Goal: Task Accomplishment & Management: Complete application form

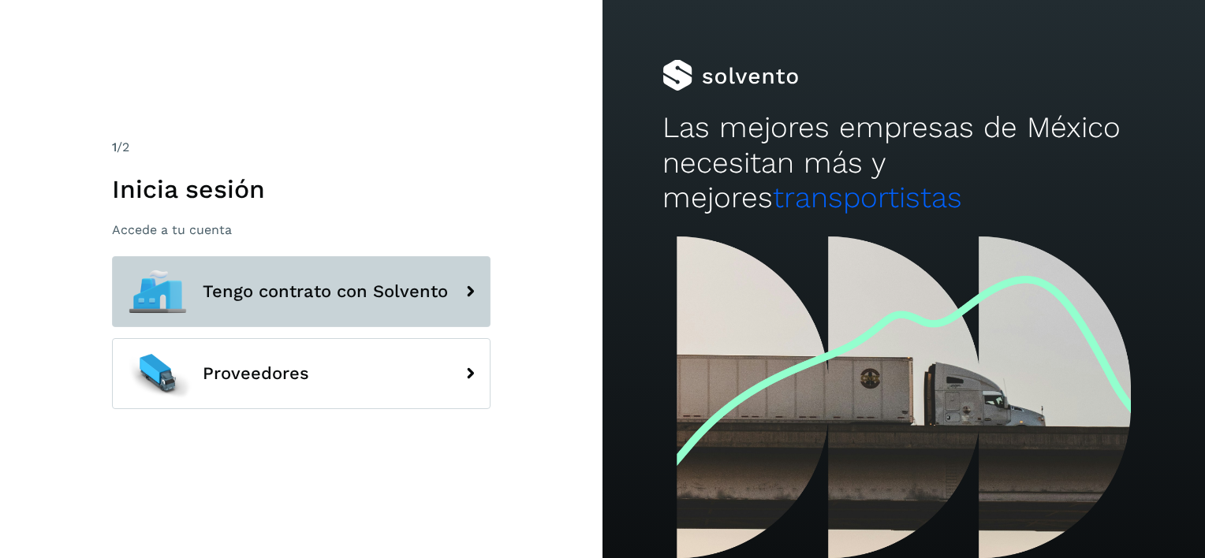
click at [281, 306] on button "Tengo contrato con Solvento" at bounding box center [301, 291] width 379 height 71
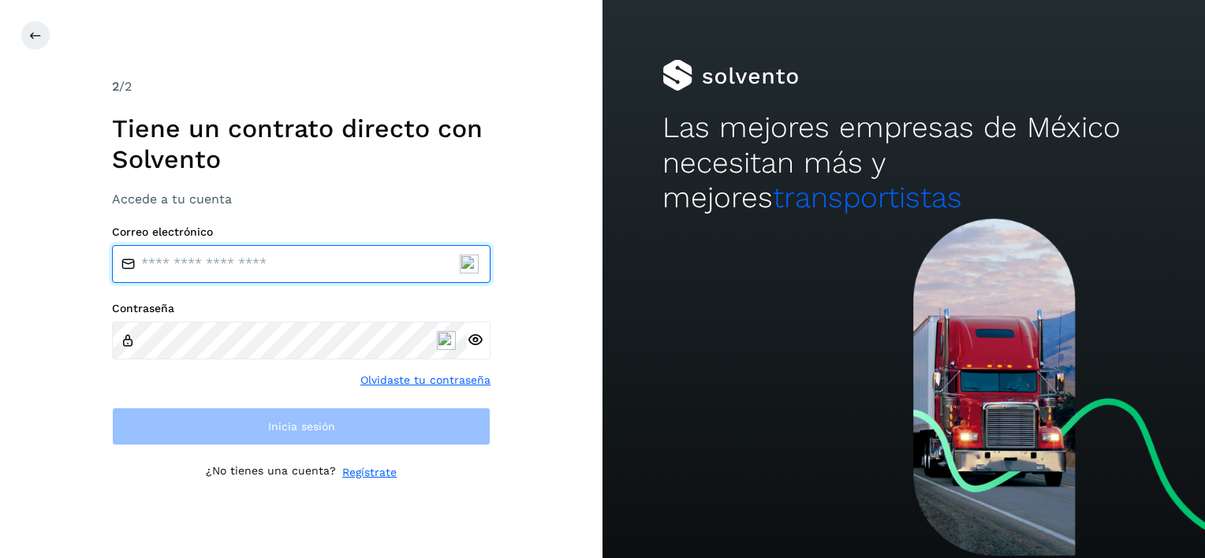
type input "**********"
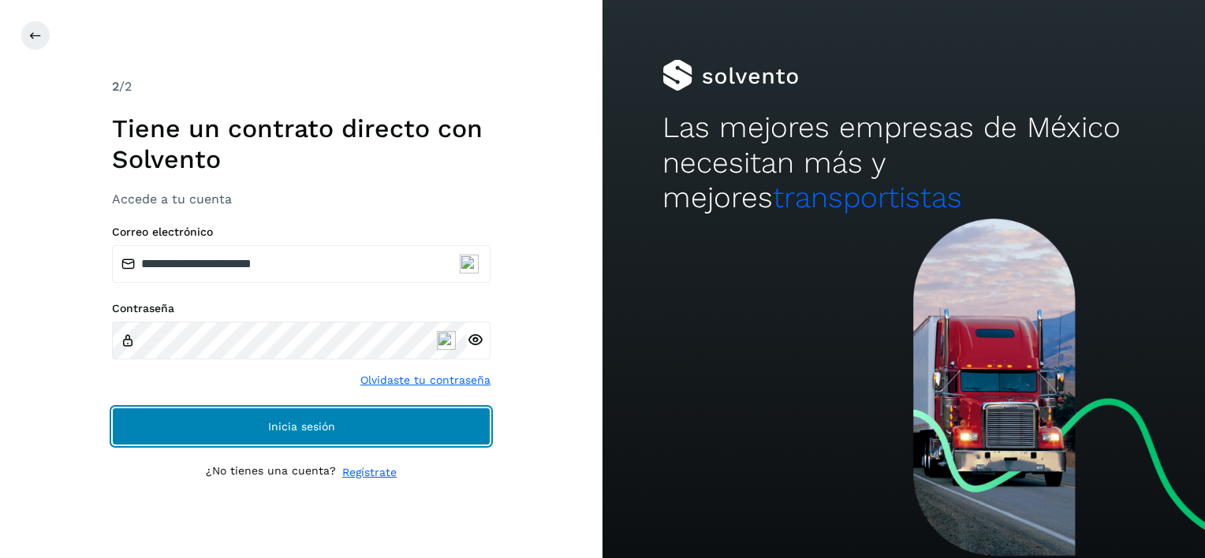
click at [282, 426] on span "Inicia sesión" at bounding box center [301, 426] width 67 height 11
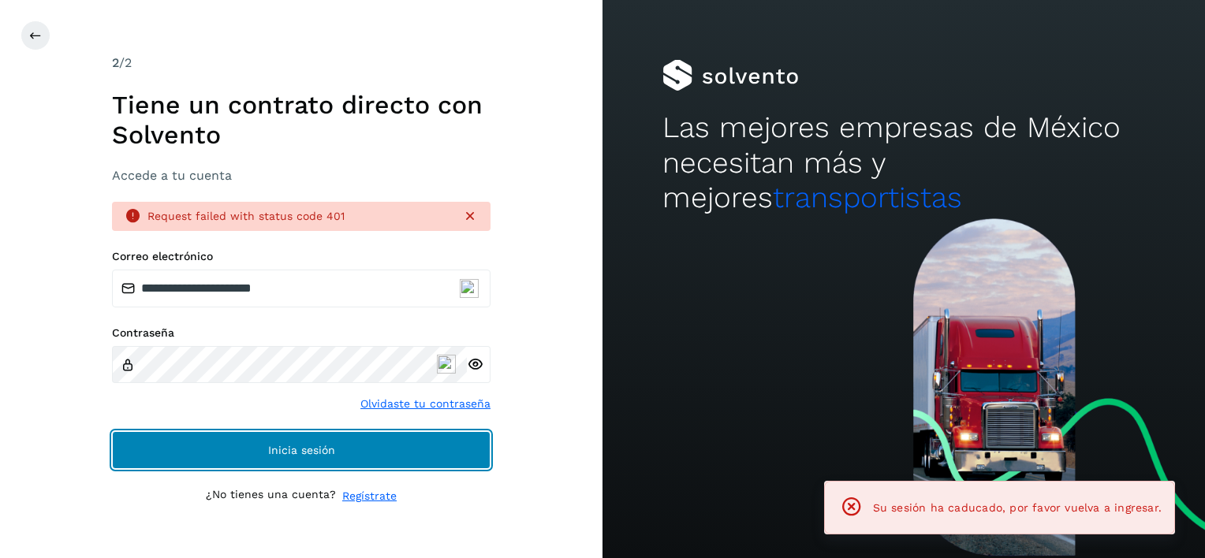
click at [289, 449] on span "Inicia sesión" at bounding box center [301, 450] width 67 height 11
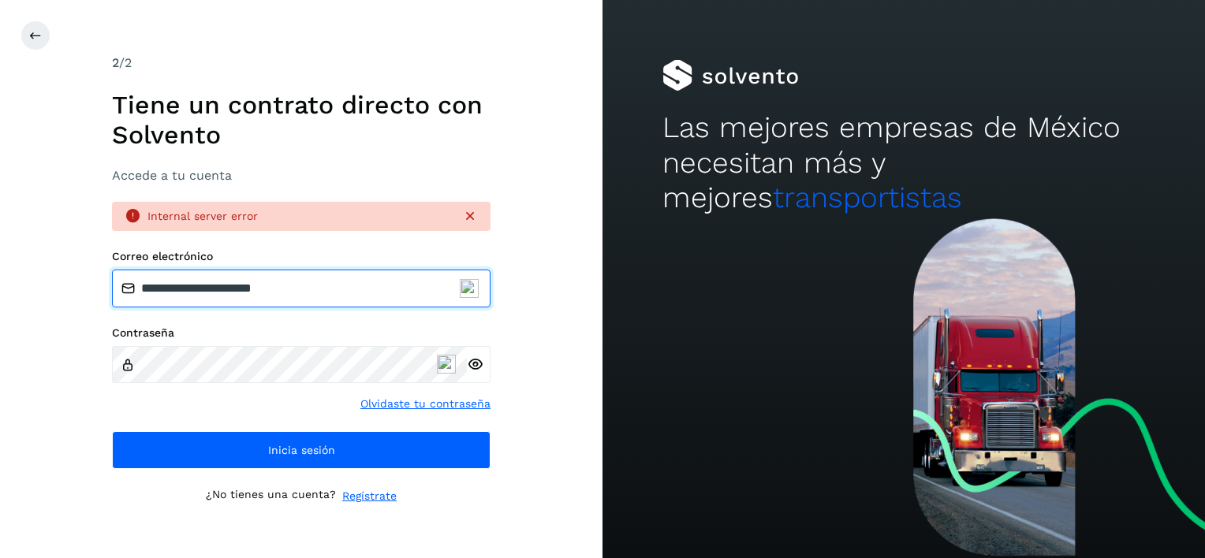
click at [342, 284] on input "**********" at bounding box center [301, 289] width 379 height 38
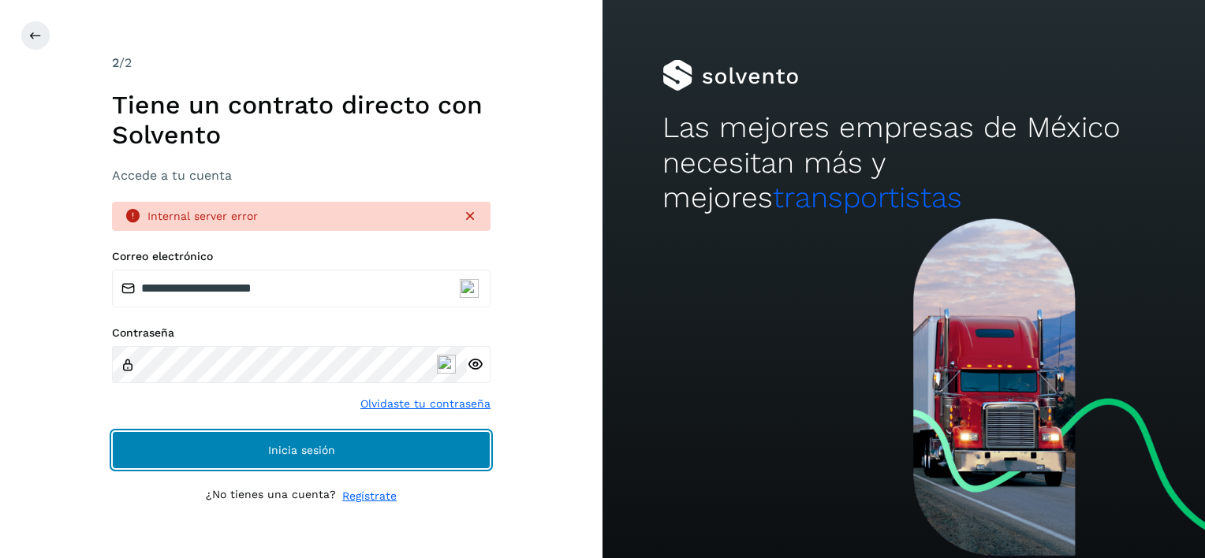
click at [304, 461] on button "Inicia sesión" at bounding box center [301, 450] width 379 height 38
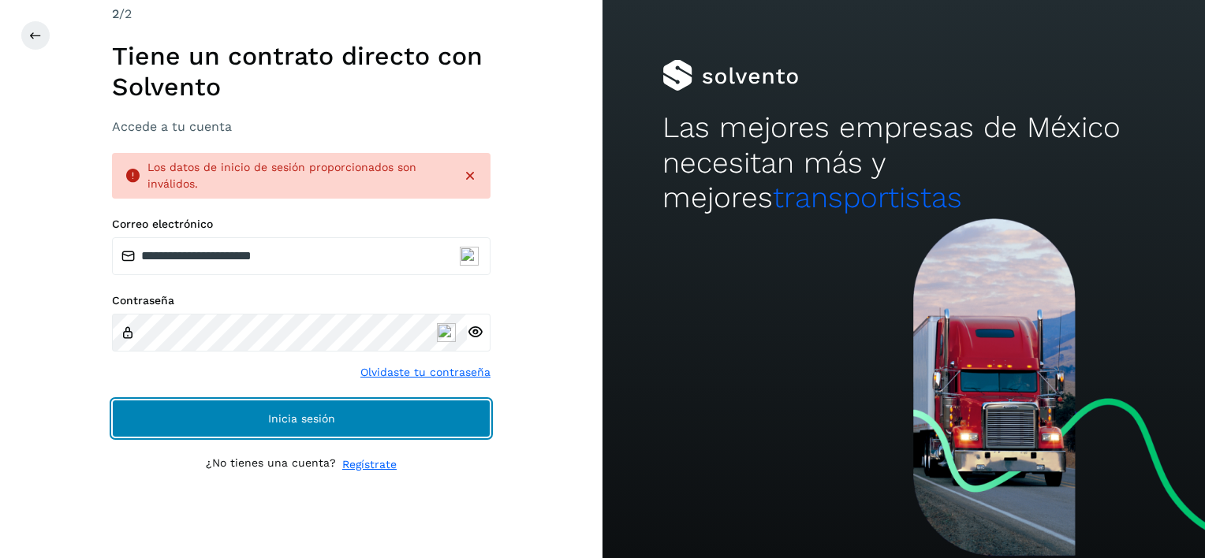
click at [284, 418] on span "Inicia sesión" at bounding box center [301, 418] width 67 height 11
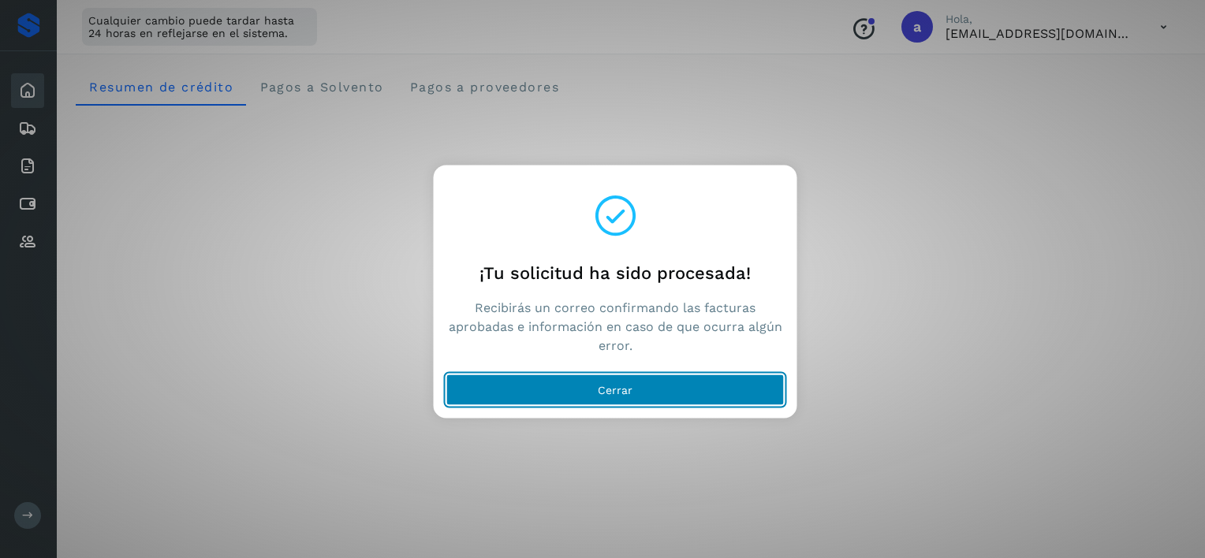
click at [561, 383] on button "Cerrar" at bounding box center [615, 391] width 338 height 32
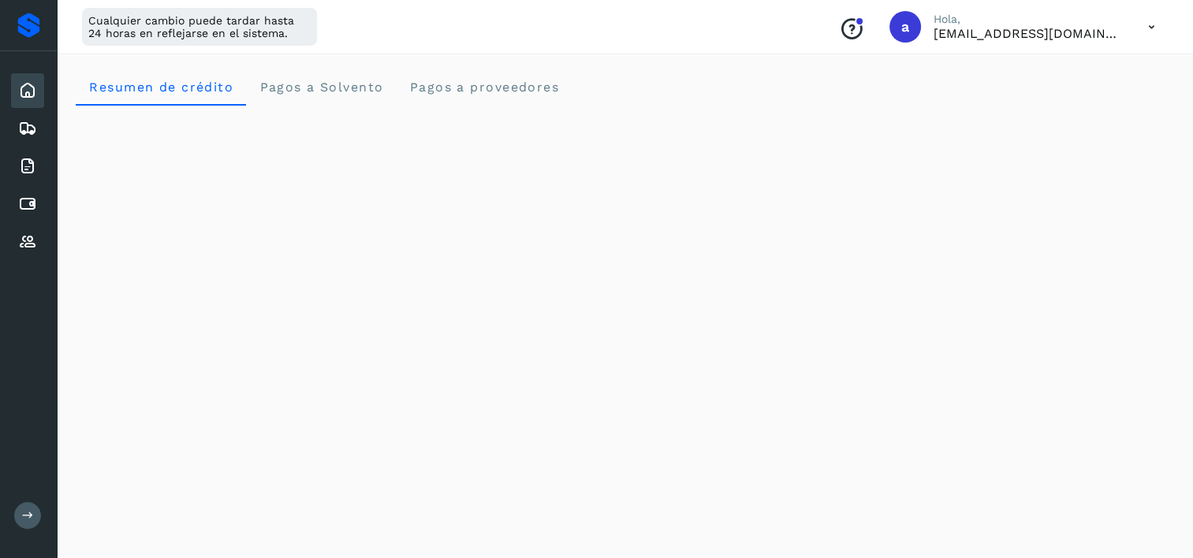
click at [38, 88] on div "Inicio" at bounding box center [27, 90] width 33 height 35
click at [31, 88] on icon at bounding box center [27, 90] width 19 height 19
click at [22, 84] on icon at bounding box center [27, 90] width 19 height 19
